Goal: Task Accomplishment & Management: Complete application form

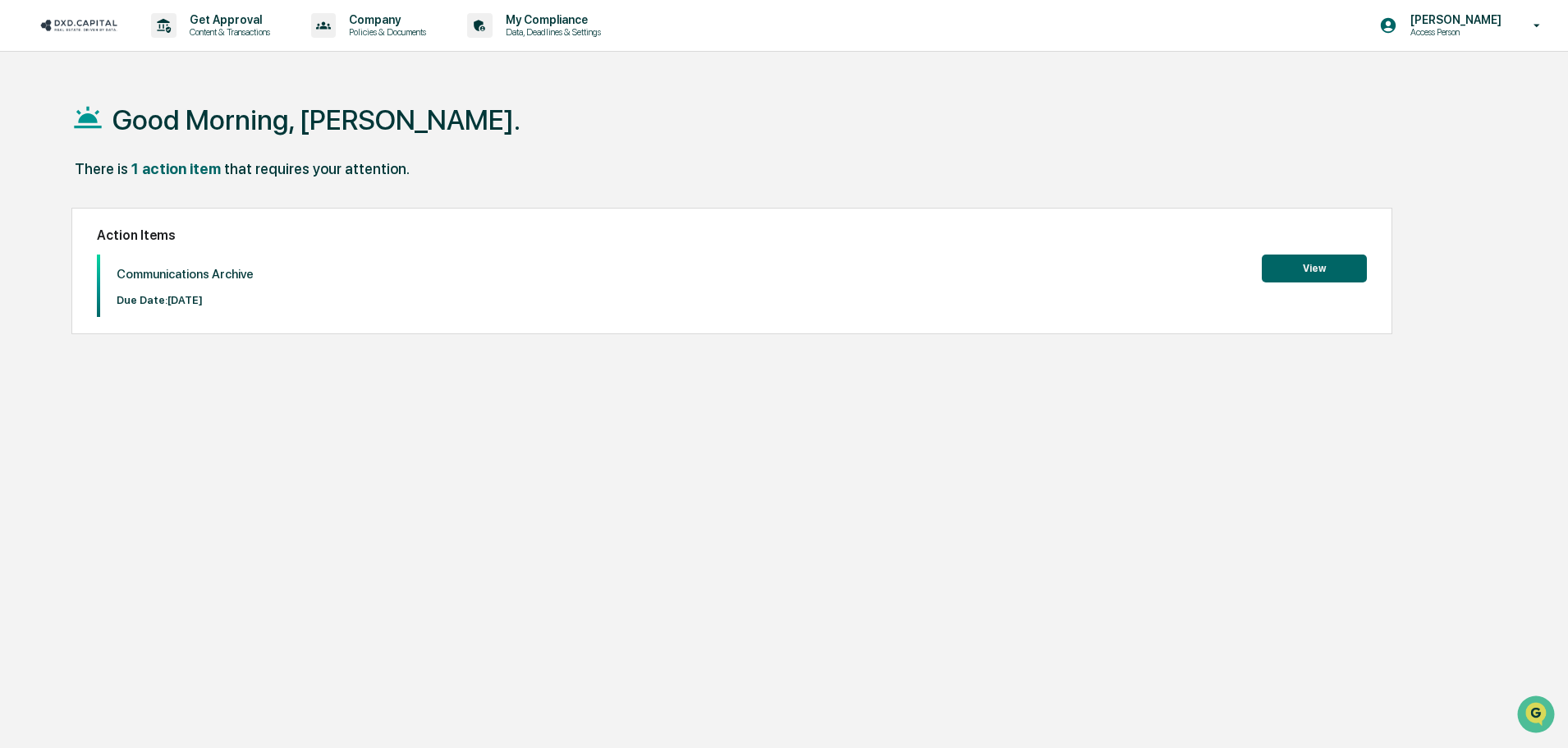
click at [1292, 269] on button "View" at bounding box center [1315, 267] width 105 height 28
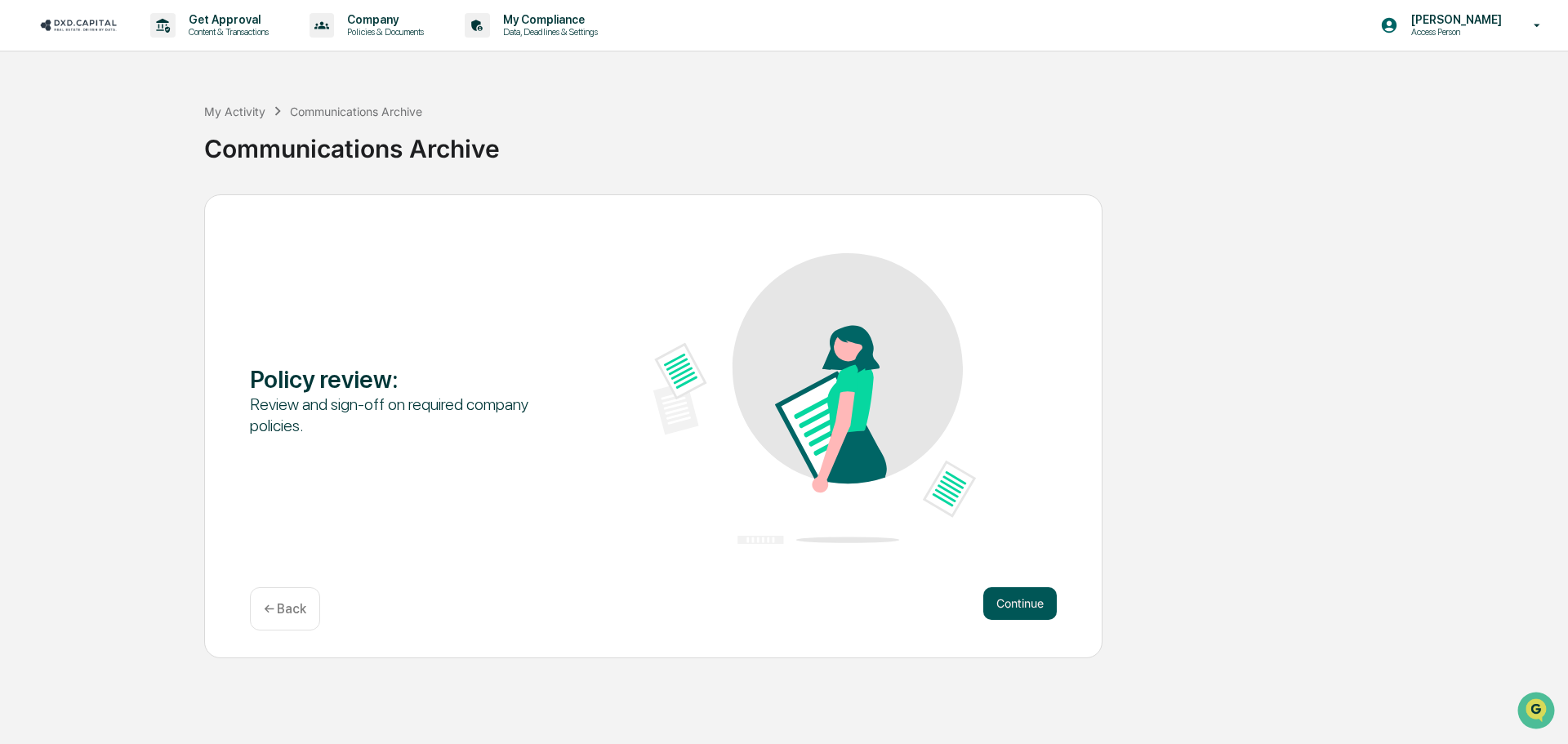
click at [1006, 598] on button "Continue" at bounding box center [1020, 603] width 73 height 32
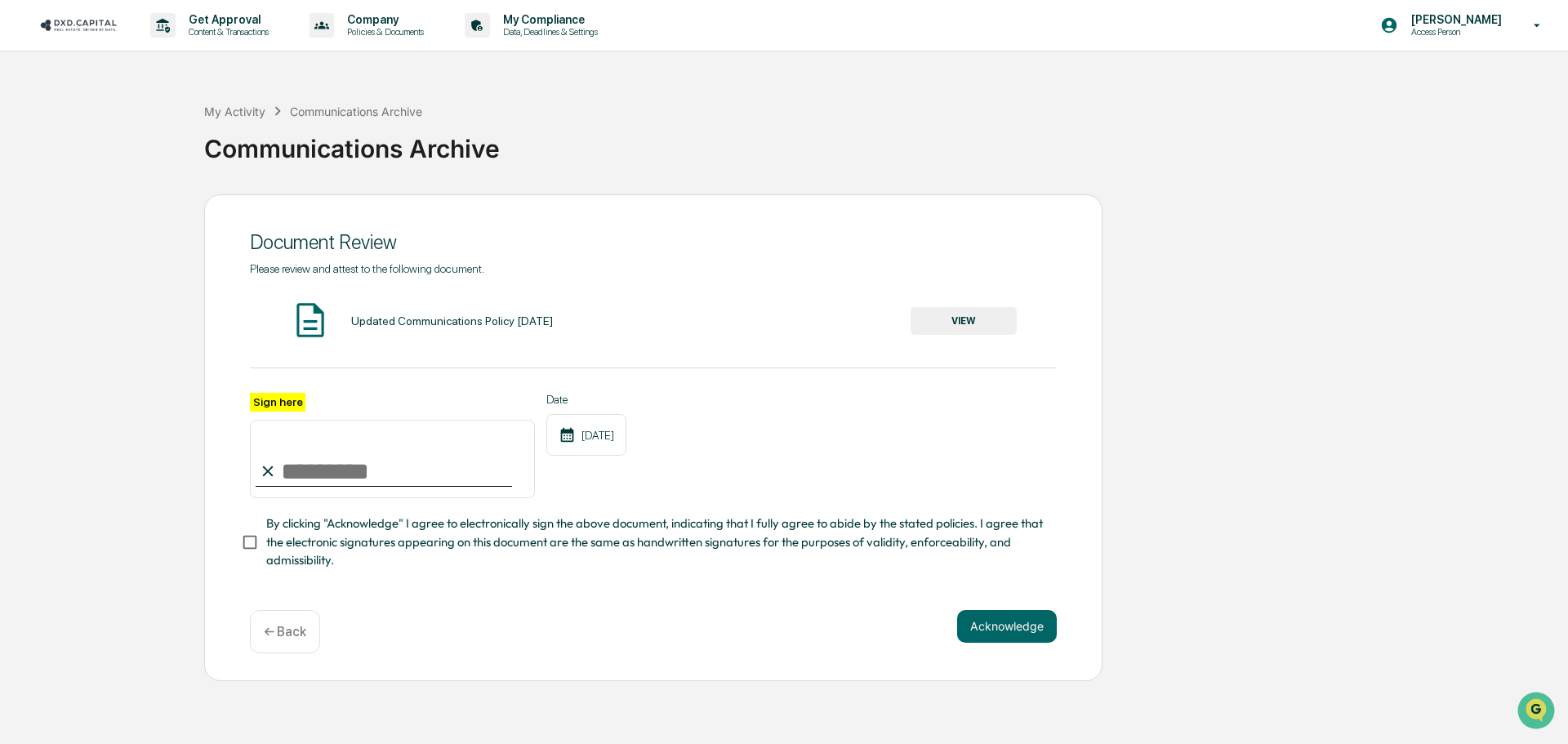
click at [394, 474] on input "Sign here" at bounding box center [392, 459] width 285 height 78
click at [991, 336] on div "Updated Communications Policy [DATE] VIEW" at bounding box center [653, 321] width 807 height 43
click at [995, 324] on button "VIEW" at bounding box center [964, 320] width 106 height 27
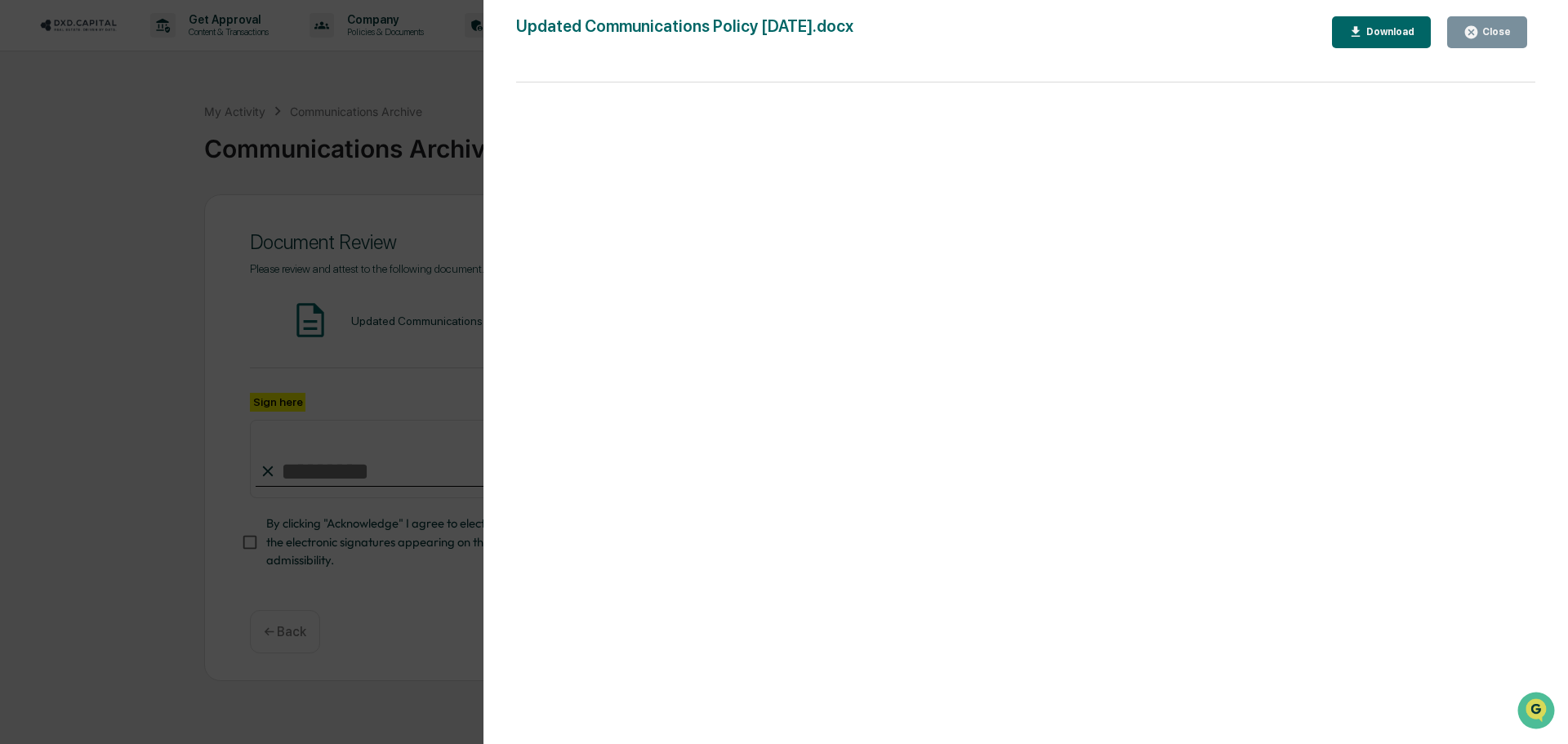
click at [1383, 34] on div "Download" at bounding box center [1389, 32] width 52 height 12
click at [436, 243] on div "Version History [DATE] 05:36 PM [PERSON_NAME] [DATE] 05:36 PM [PERSON_NAME] [DA…" at bounding box center [784, 372] width 1568 height 744
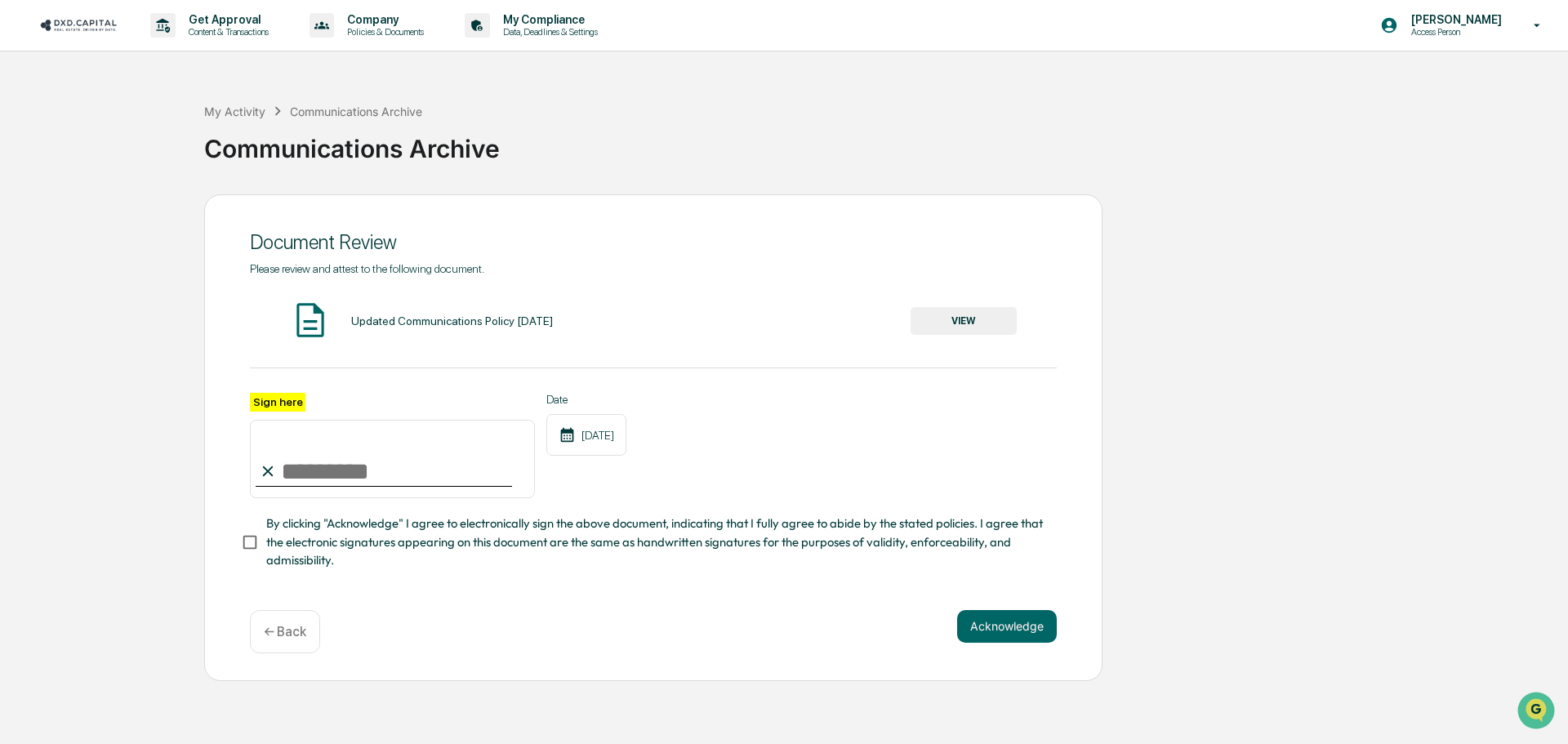
click at [369, 495] on input "Sign here" at bounding box center [392, 459] width 285 height 78
type input "**********"
click at [1024, 626] on button "Acknowledge" at bounding box center [1007, 625] width 100 height 32
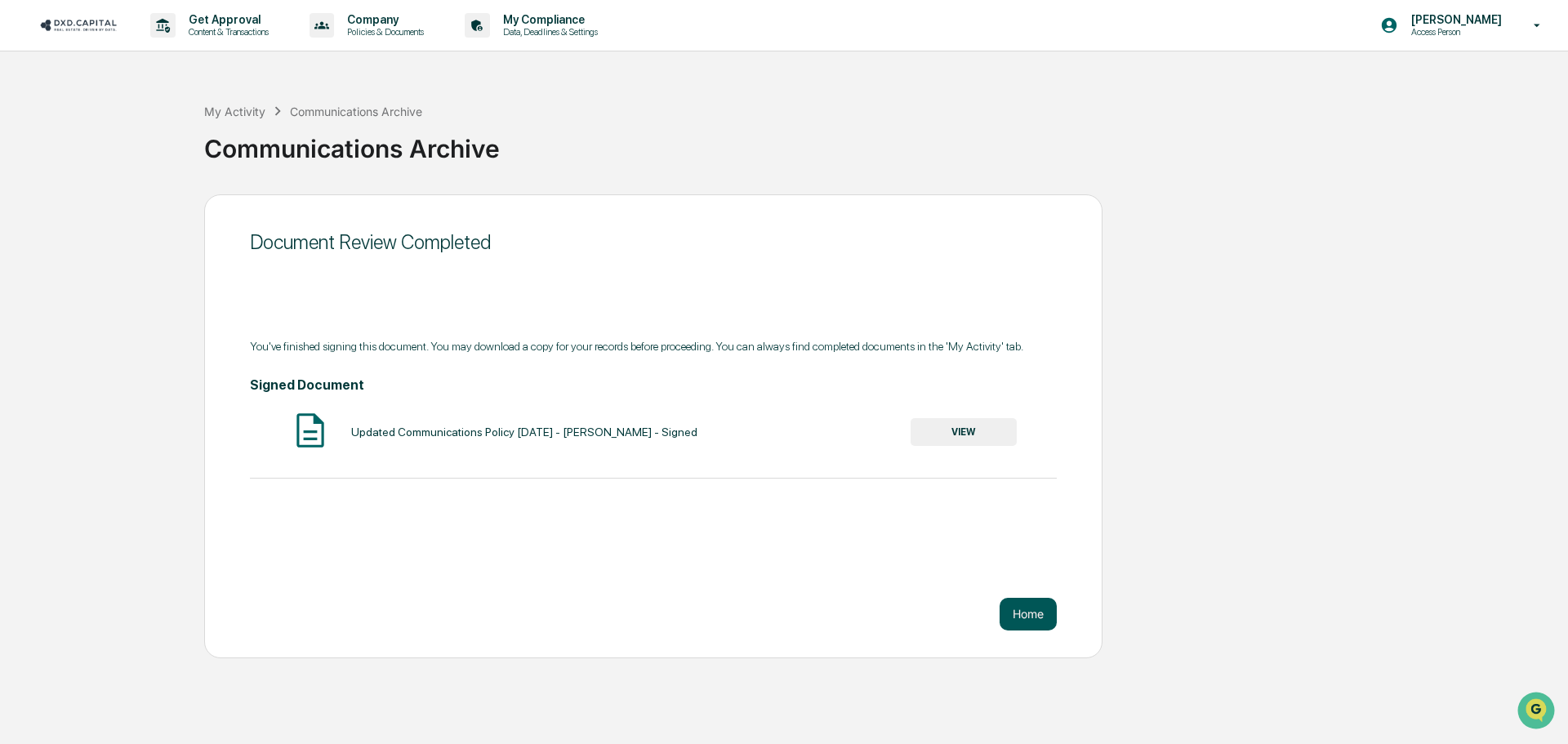
click at [1034, 612] on button "Home" at bounding box center [1028, 613] width 57 height 32
